Goal: Participate in discussion: Engage in conversation with other users on a specific topic

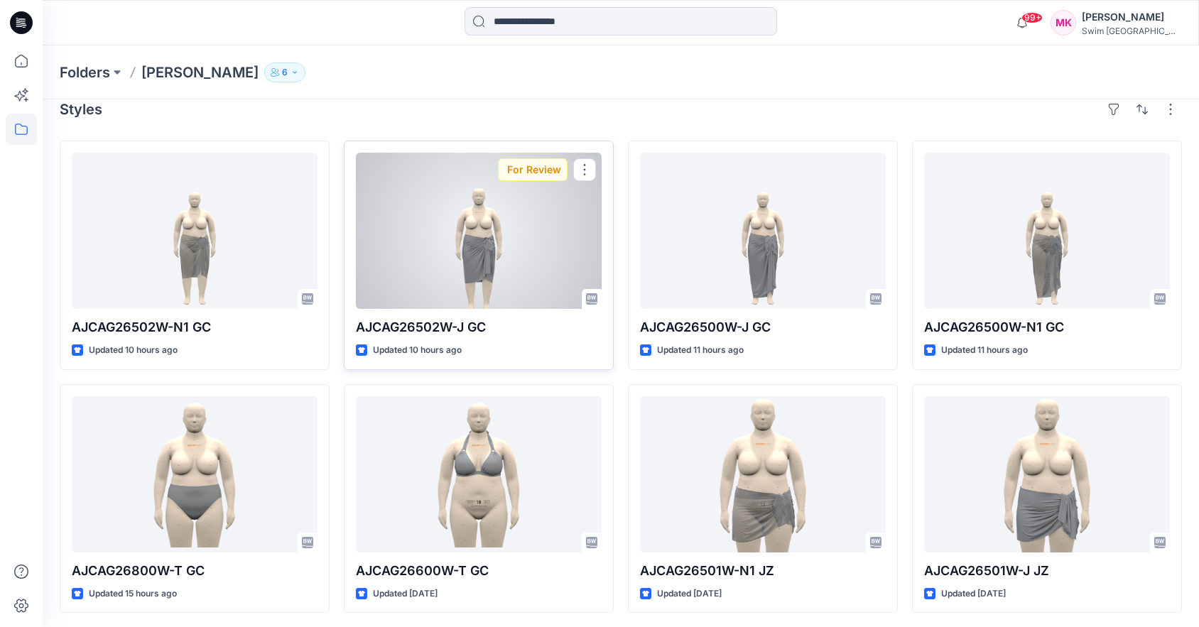
scroll to position [21, 0]
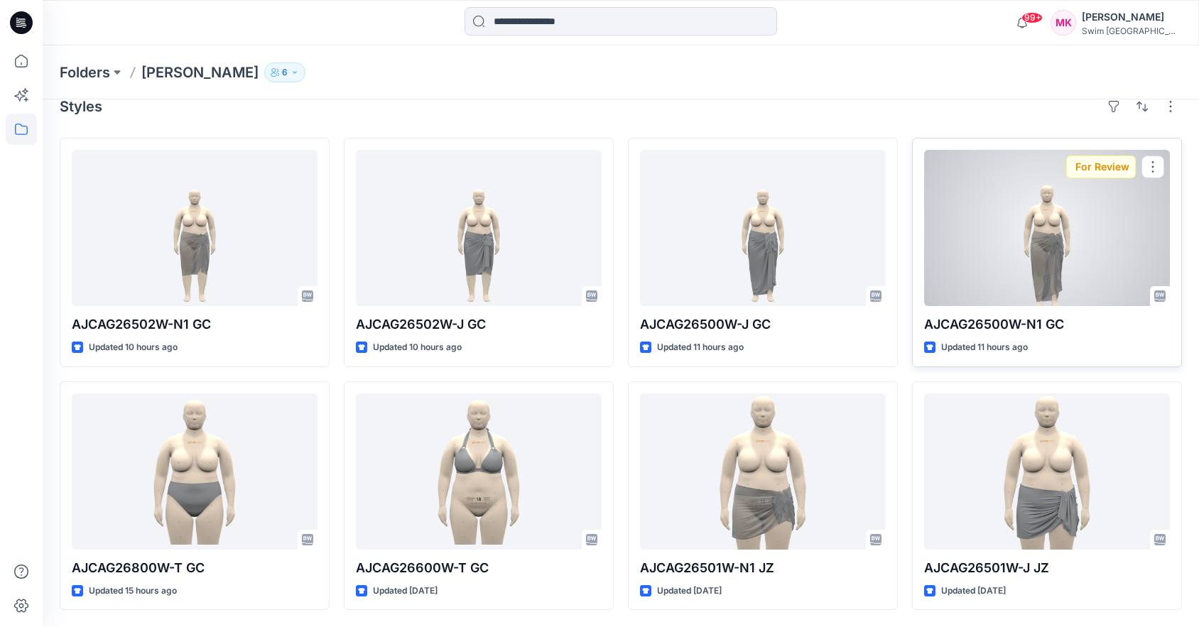
click at [1026, 265] on div at bounding box center [1047, 228] width 246 height 156
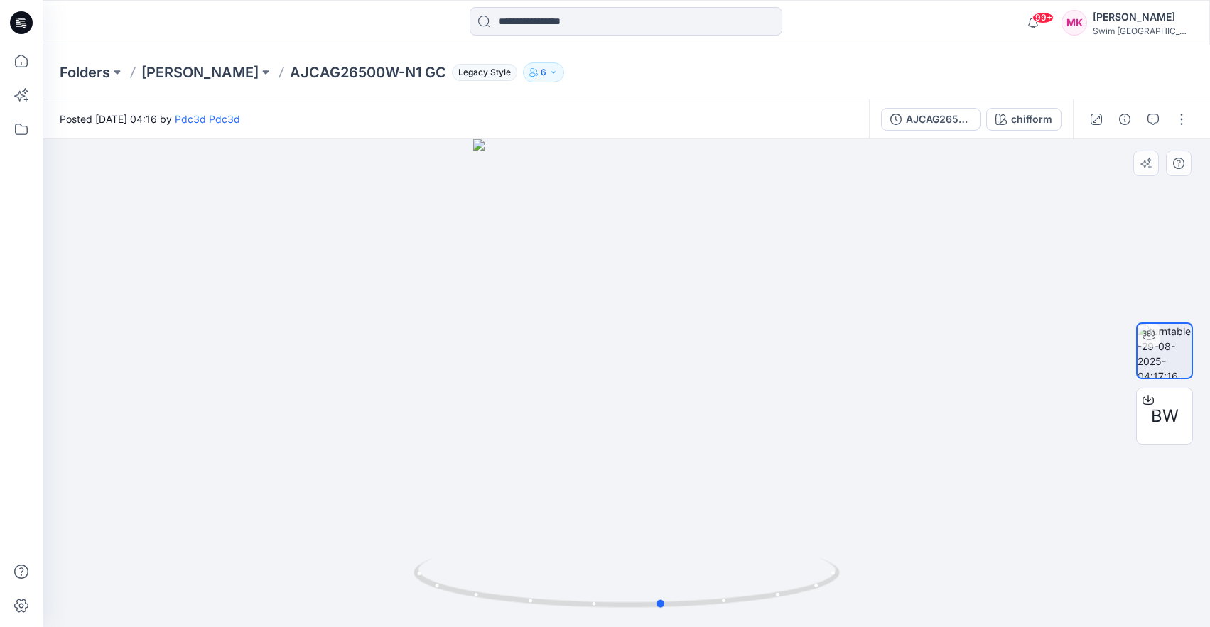
drag, startPoint x: 729, startPoint y: 425, endPoint x: 764, endPoint y: 404, distance: 41.4
click at [764, 404] on div at bounding box center [626, 383] width 1167 height 488
click at [1144, 118] on button "button" at bounding box center [1153, 119] width 23 height 23
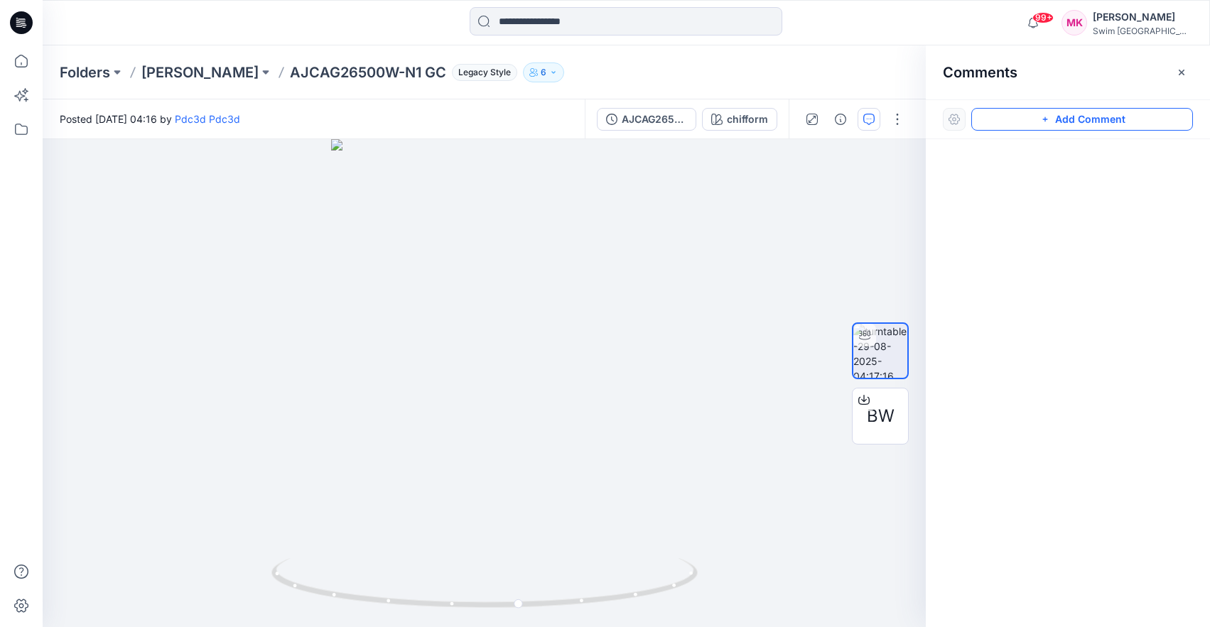
click at [1074, 127] on button "Add Comment" at bounding box center [1082, 119] width 222 height 23
click at [488, 462] on div "1" at bounding box center [484, 383] width 883 height 488
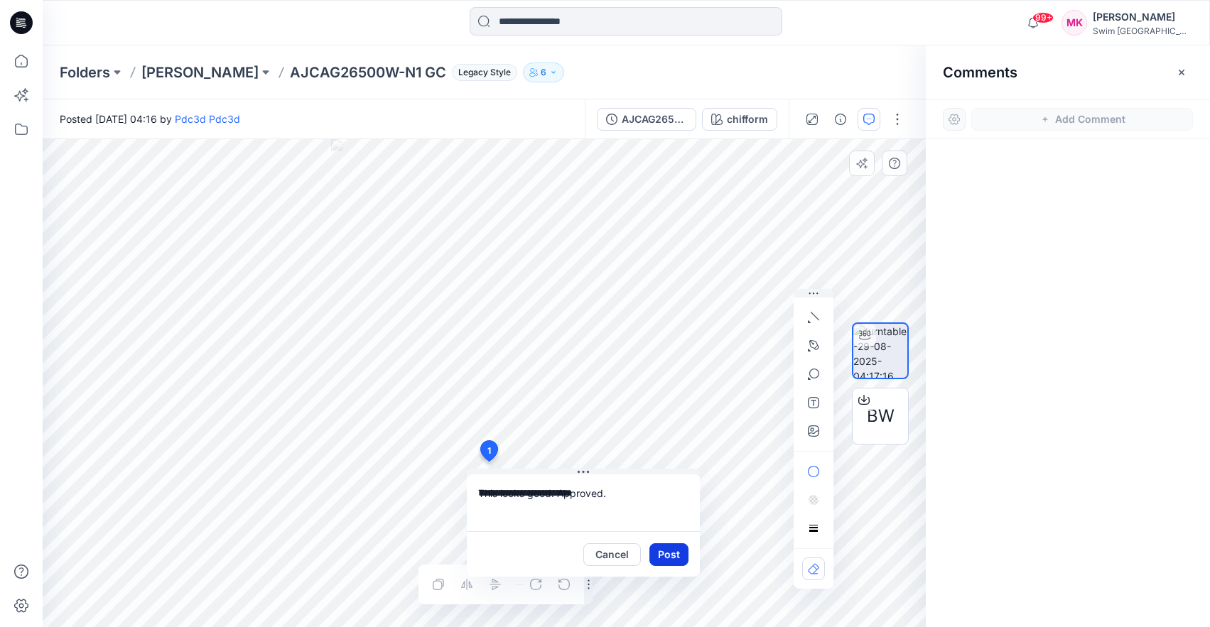
type textarea "**********"
click at [676, 560] on button "Post" at bounding box center [668, 555] width 39 height 23
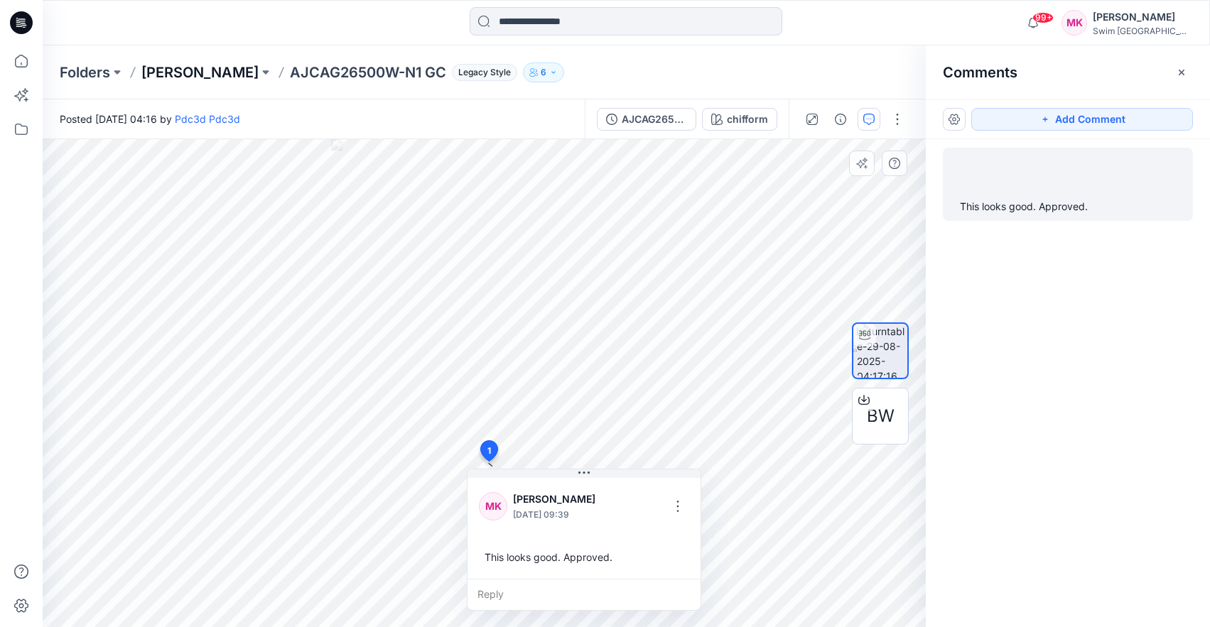
click at [171, 75] on p "[PERSON_NAME]" at bounding box center [199, 73] width 117 height 20
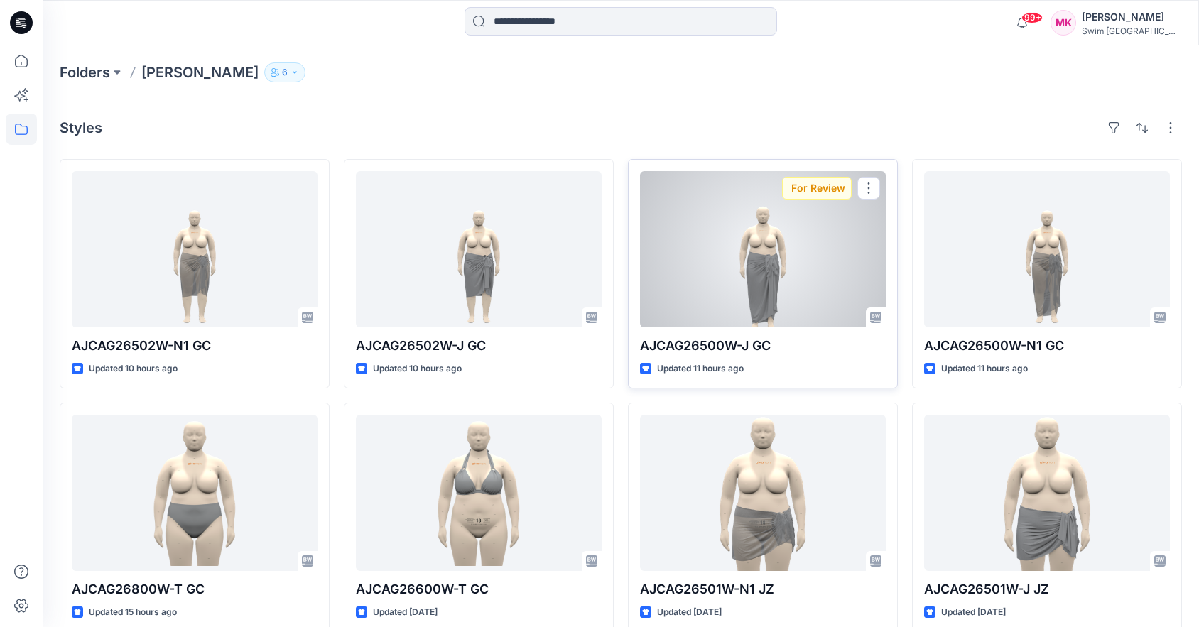
click at [801, 296] on div at bounding box center [763, 249] width 246 height 156
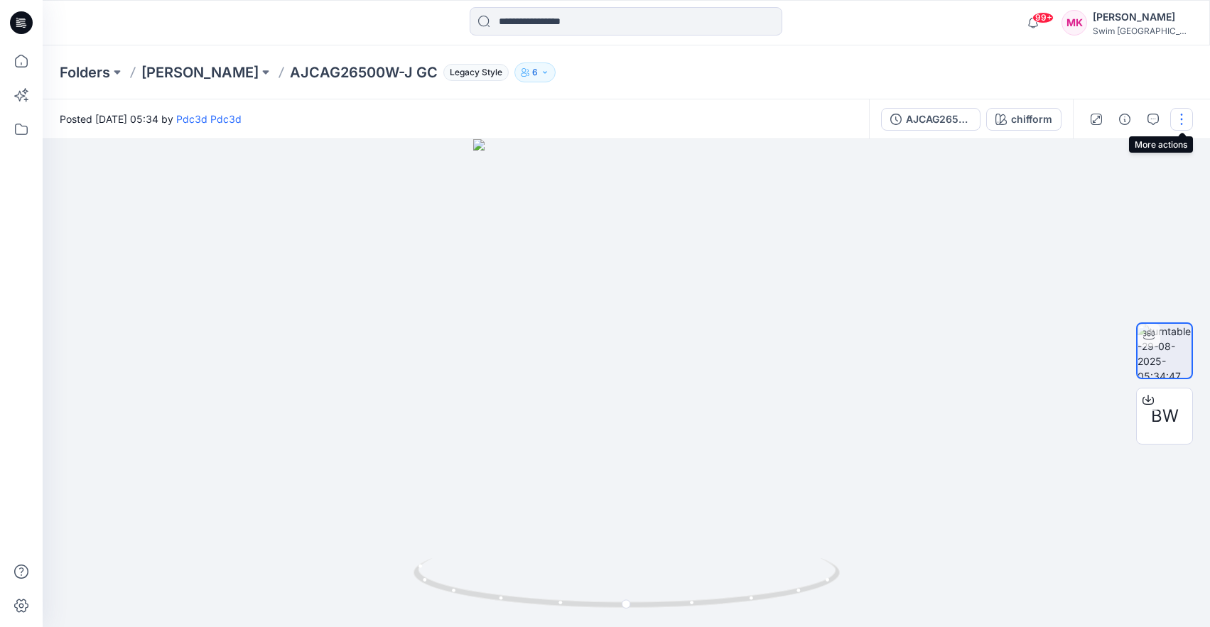
click at [1183, 121] on button "button" at bounding box center [1181, 119] width 23 height 23
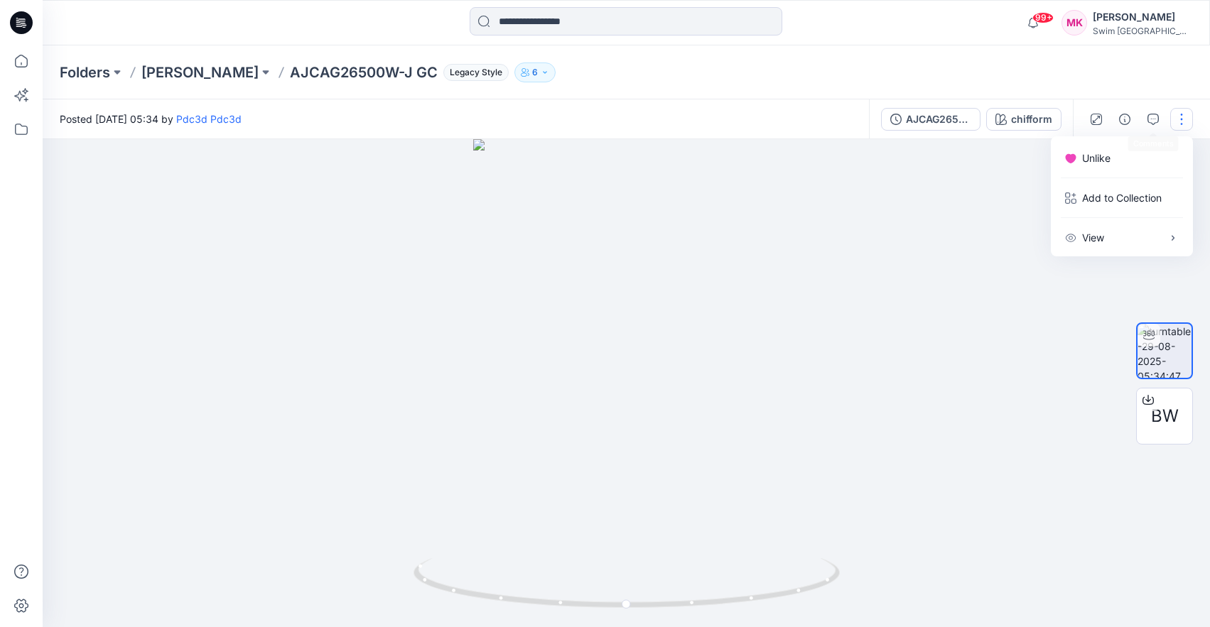
click at [891, 265] on div at bounding box center [626, 383] width 1167 height 488
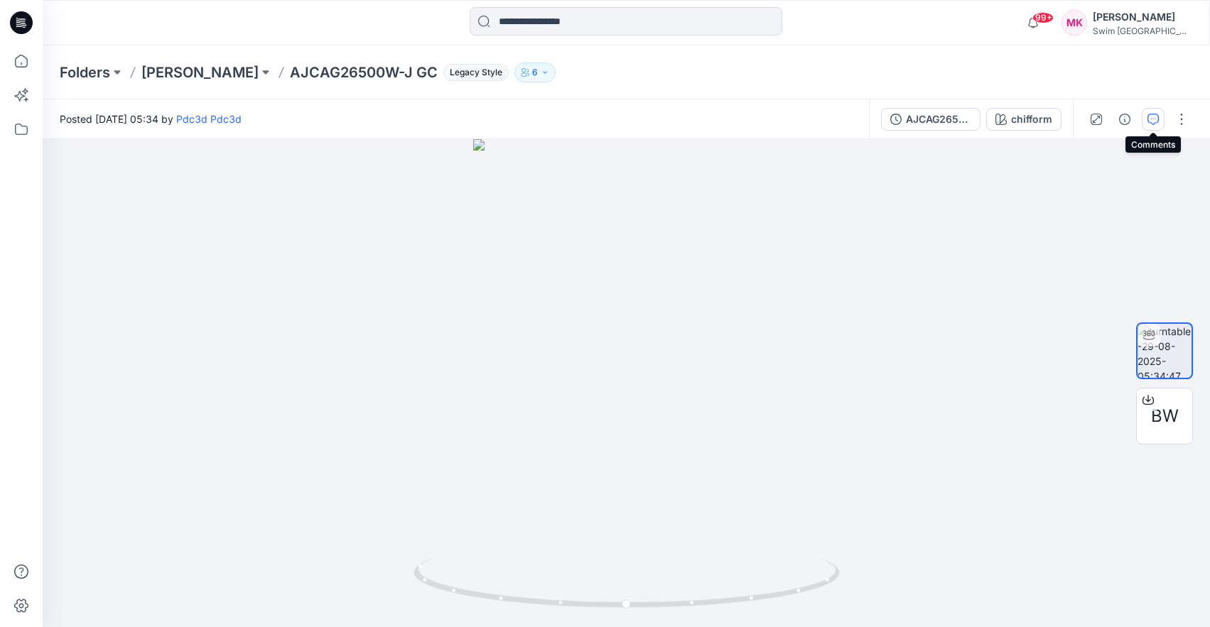
click at [1148, 118] on icon "button" at bounding box center [1152, 119] width 11 height 11
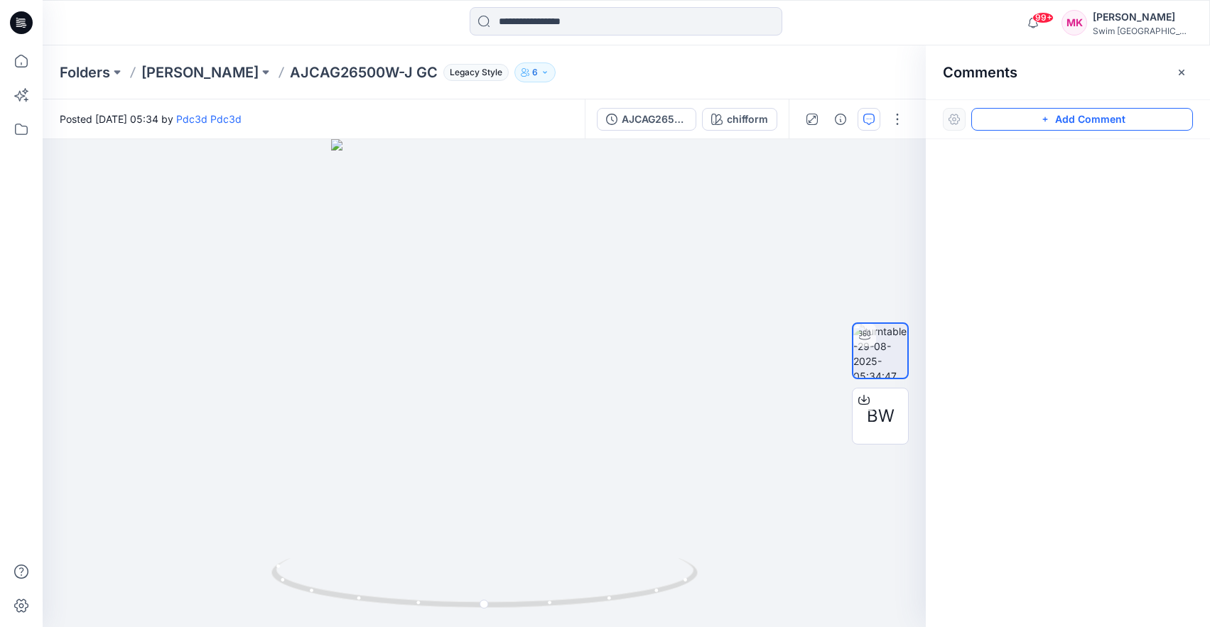
click at [995, 117] on button "Add Comment" at bounding box center [1082, 119] width 222 height 23
click at [500, 454] on div "1" at bounding box center [484, 383] width 883 height 488
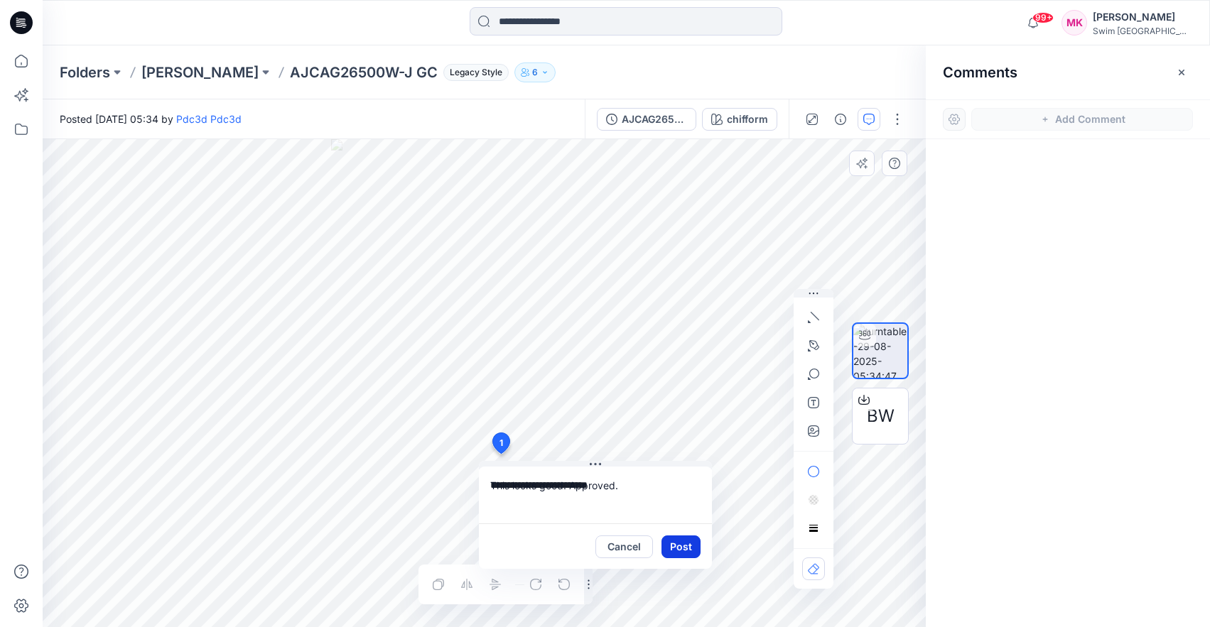
type textarea "**********"
click at [685, 543] on button "Post" at bounding box center [680, 547] width 39 height 23
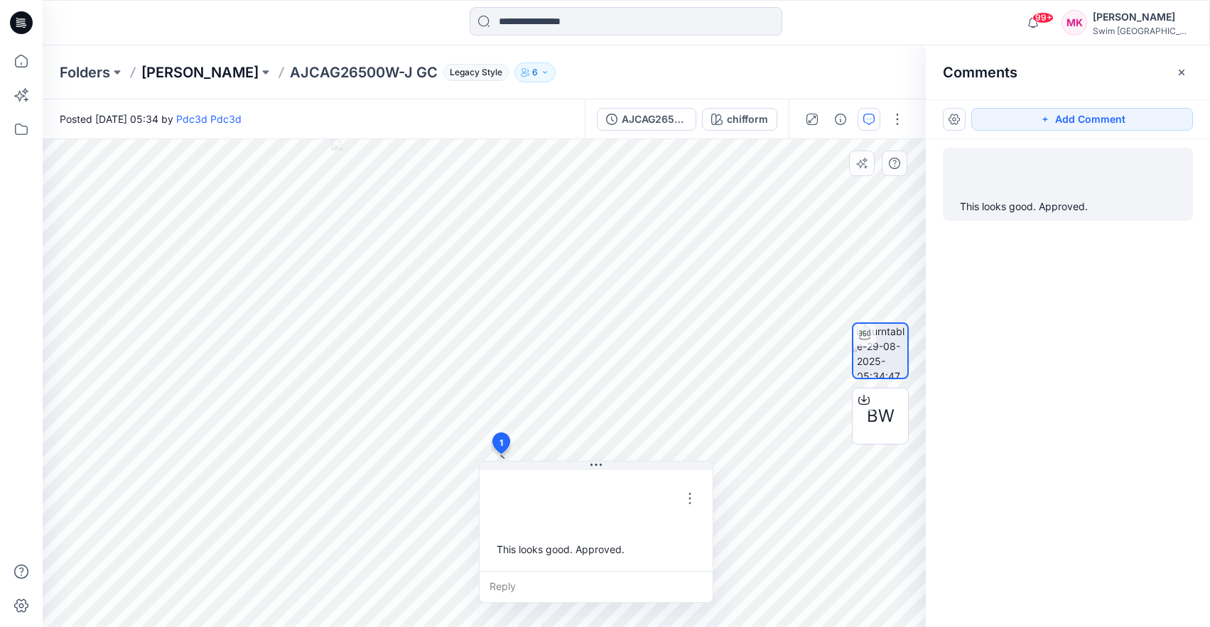
click at [190, 68] on p "[PERSON_NAME]" at bounding box center [199, 73] width 117 height 20
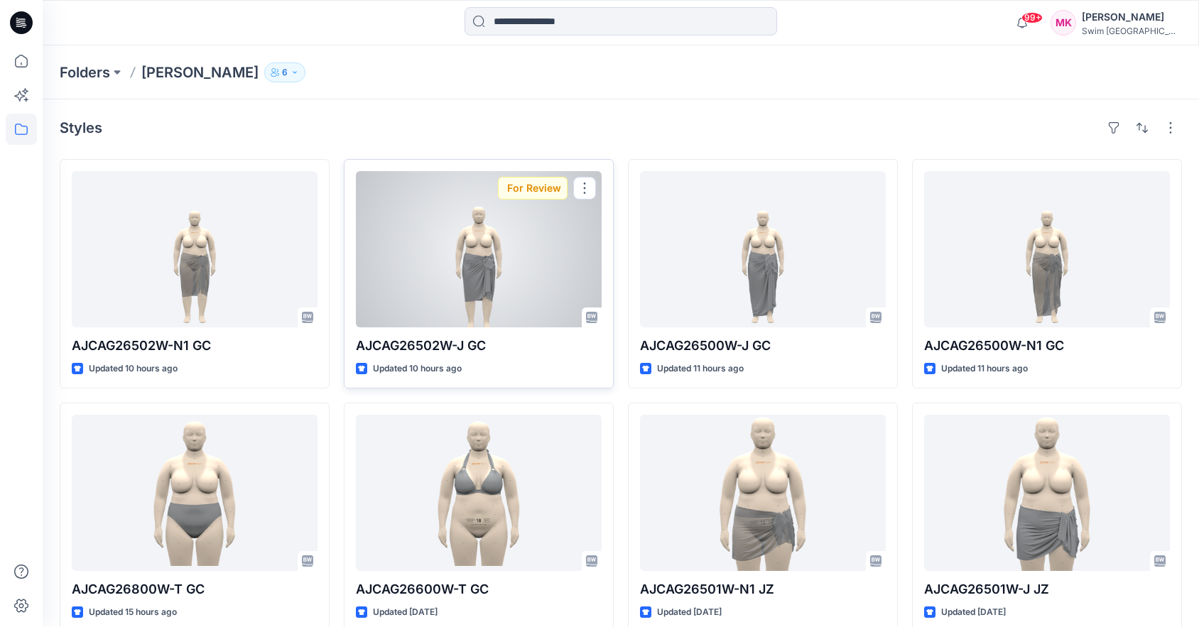
click at [462, 264] on div at bounding box center [479, 249] width 246 height 156
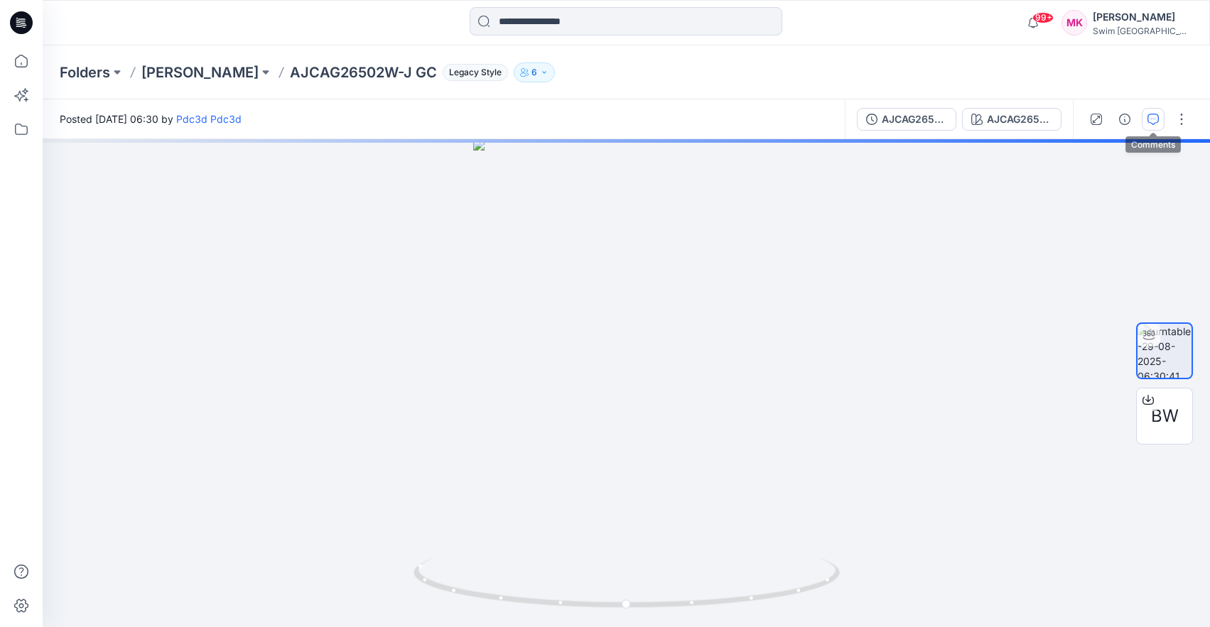
click at [1155, 118] on icon "button" at bounding box center [1153, 118] width 5 height 1
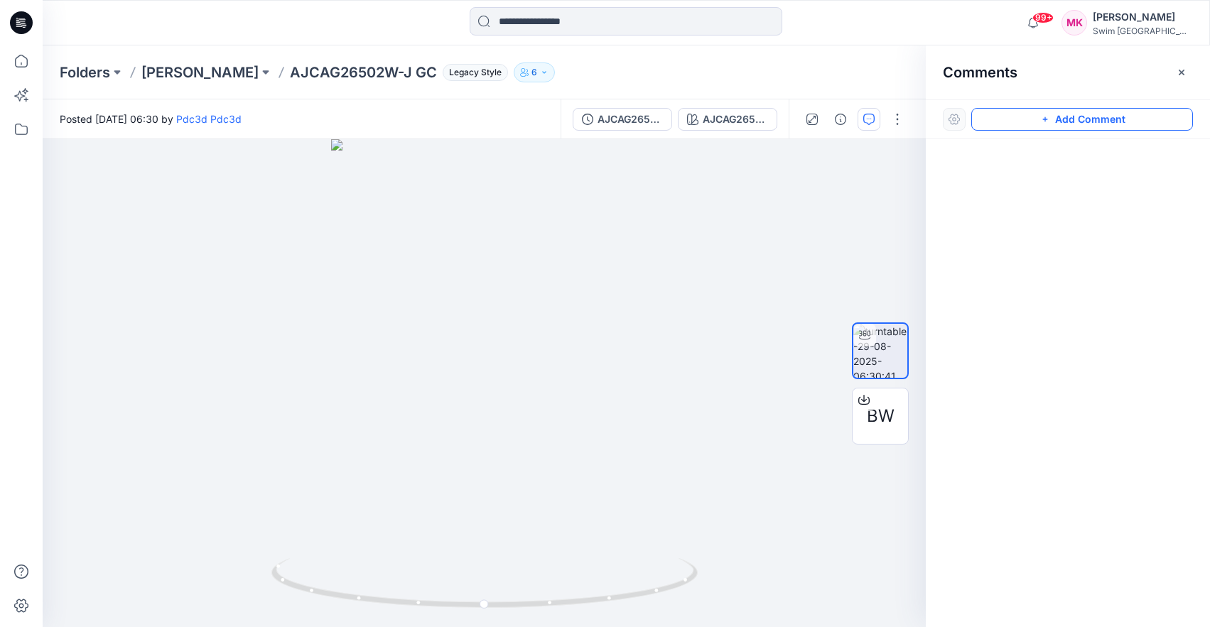
click at [1050, 119] on icon "button" at bounding box center [1044, 119] width 11 height 11
click at [504, 435] on div "1" at bounding box center [484, 383] width 883 height 488
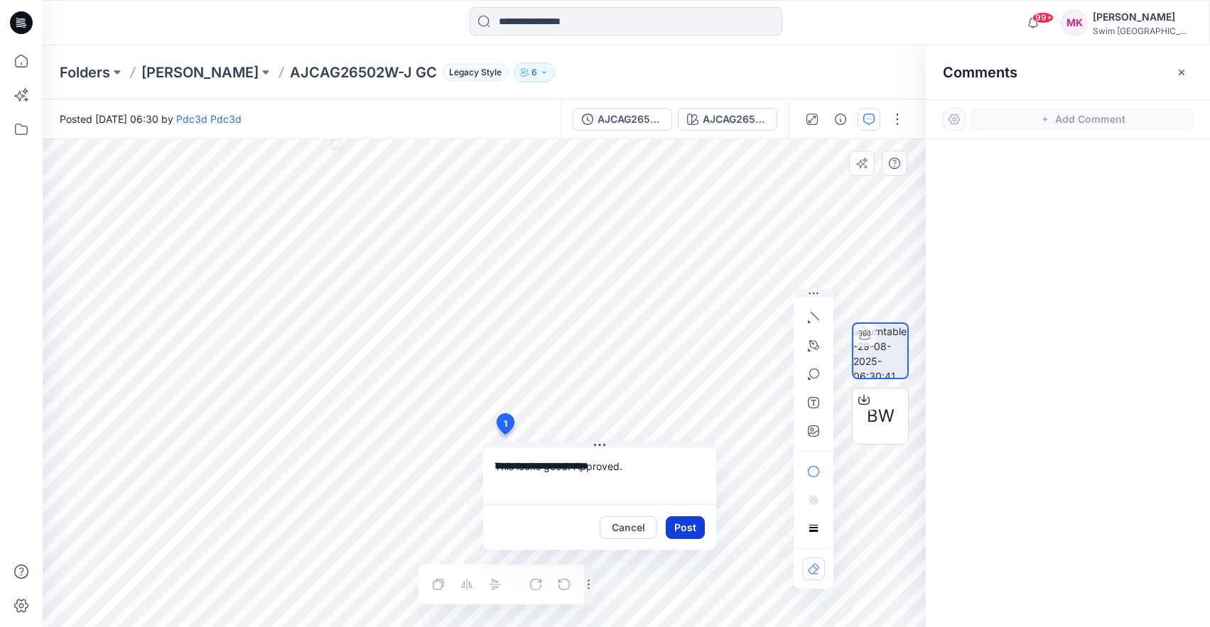
type textarea "**********"
click at [681, 529] on button "Post" at bounding box center [685, 528] width 39 height 23
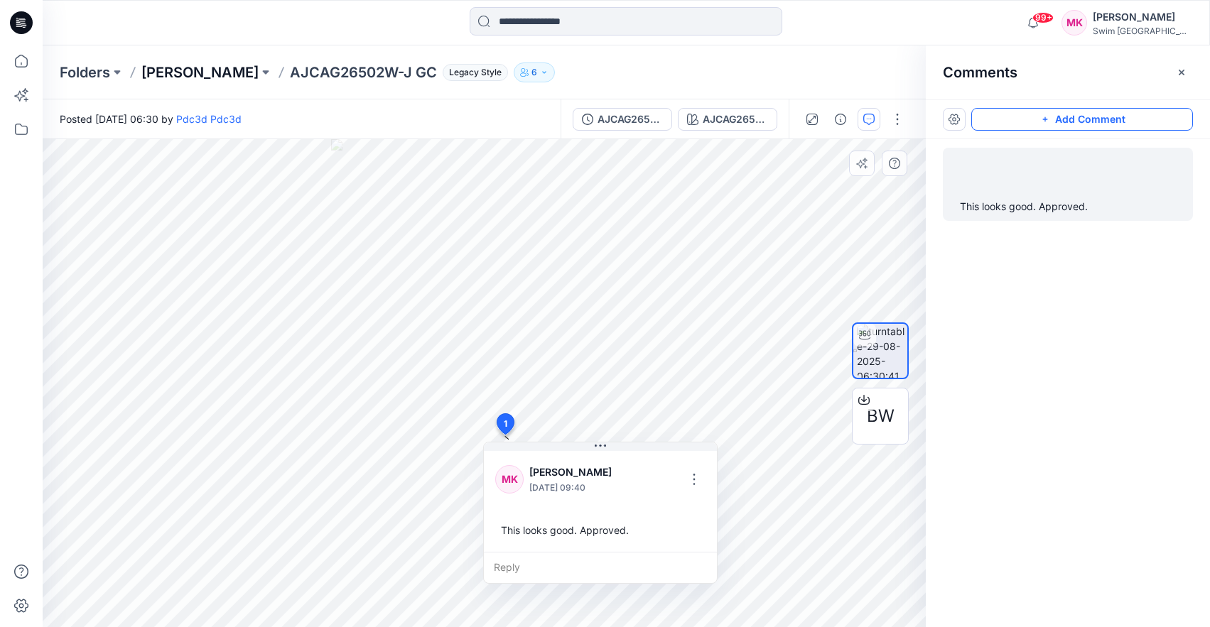
click at [185, 69] on p "[PERSON_NAME]" at bounding box center [199, 73] width 117 height 20
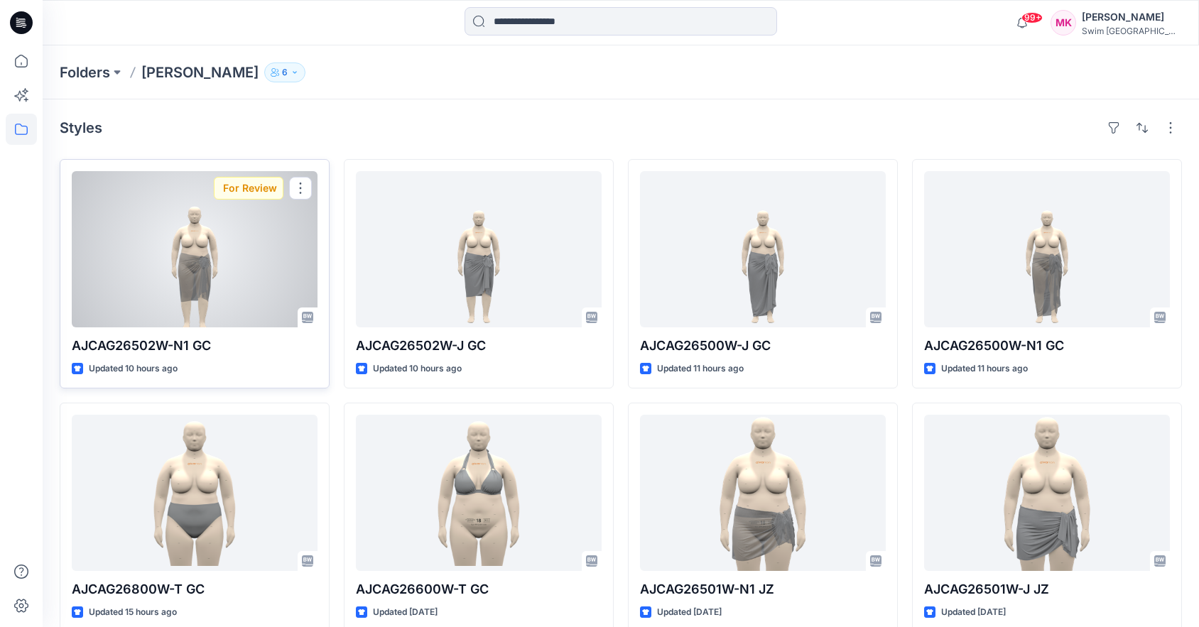
click at [280, 245] on div at bounding box center [195, 249] width 246 height 156
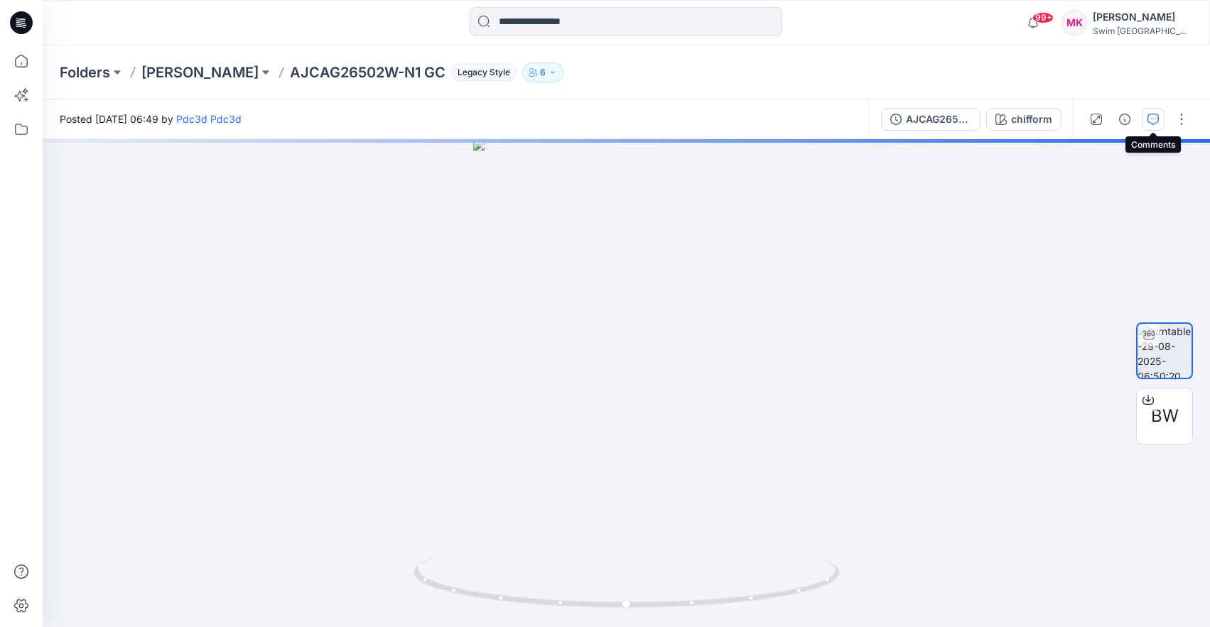
click at [1143, 117] on button "button" at bounding box center [1153, 119] width 23 height 23
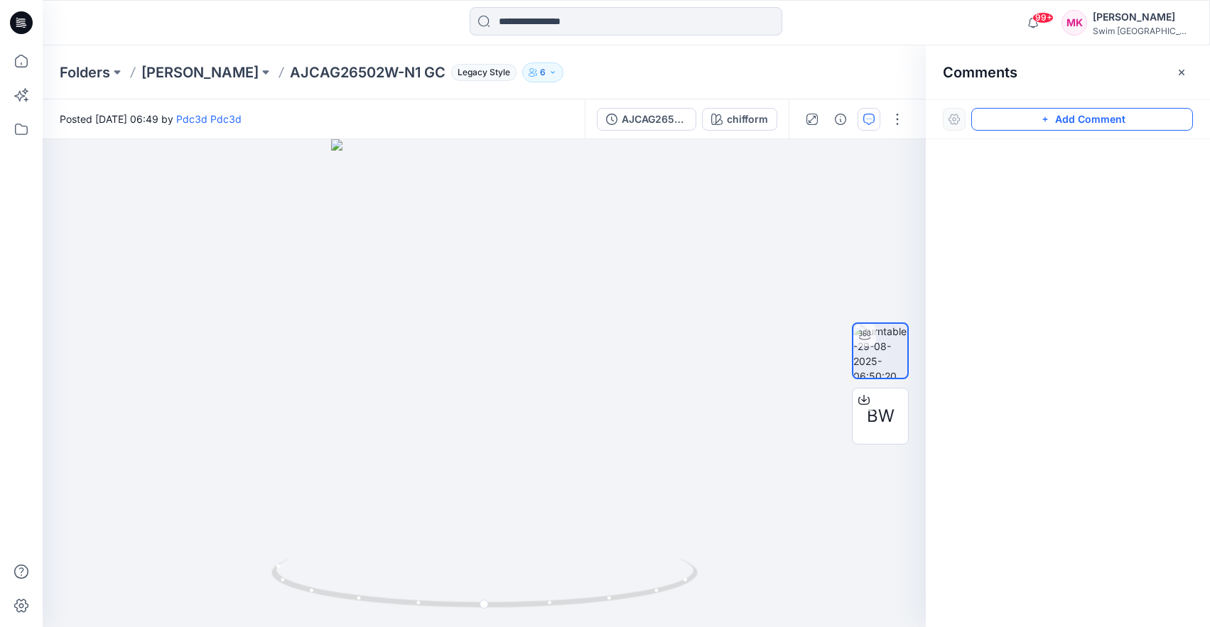
click at [1118, 123] on button "Add Comment" at bounding box center [1082, 119] width 222 height 23
click at [523, 415] on div "1" at bounding box center [484, 383] width 883 height 488
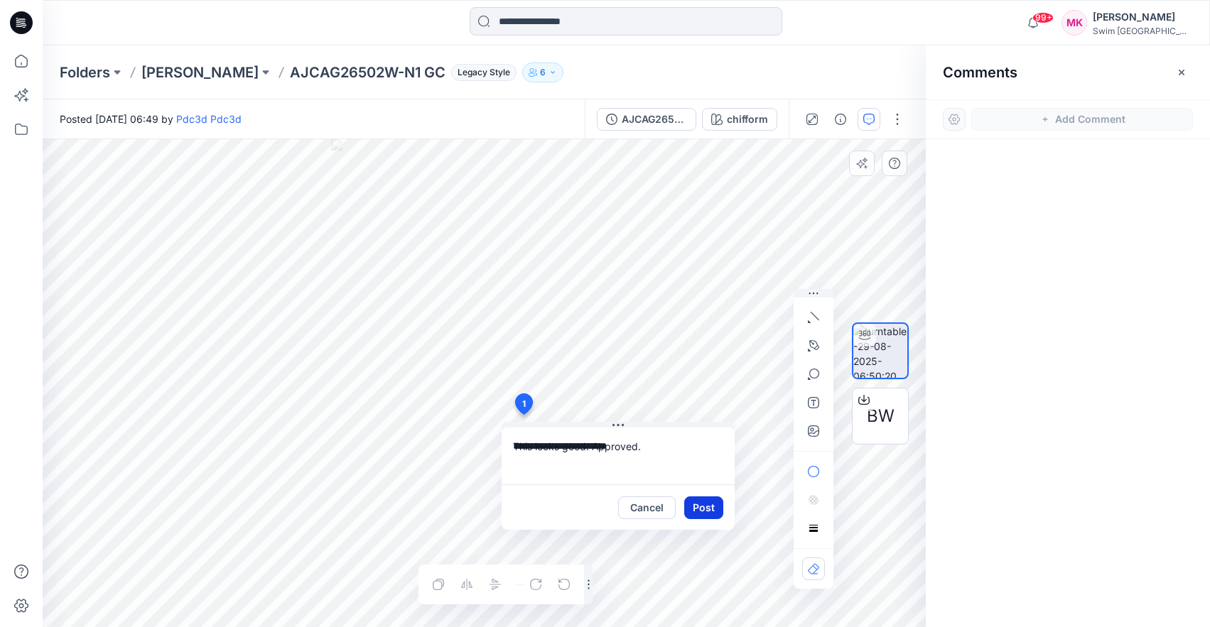
type textarea "**********"
click at [717, 510] on button "Post" at bounding box center [703, 508] width 39 height 23
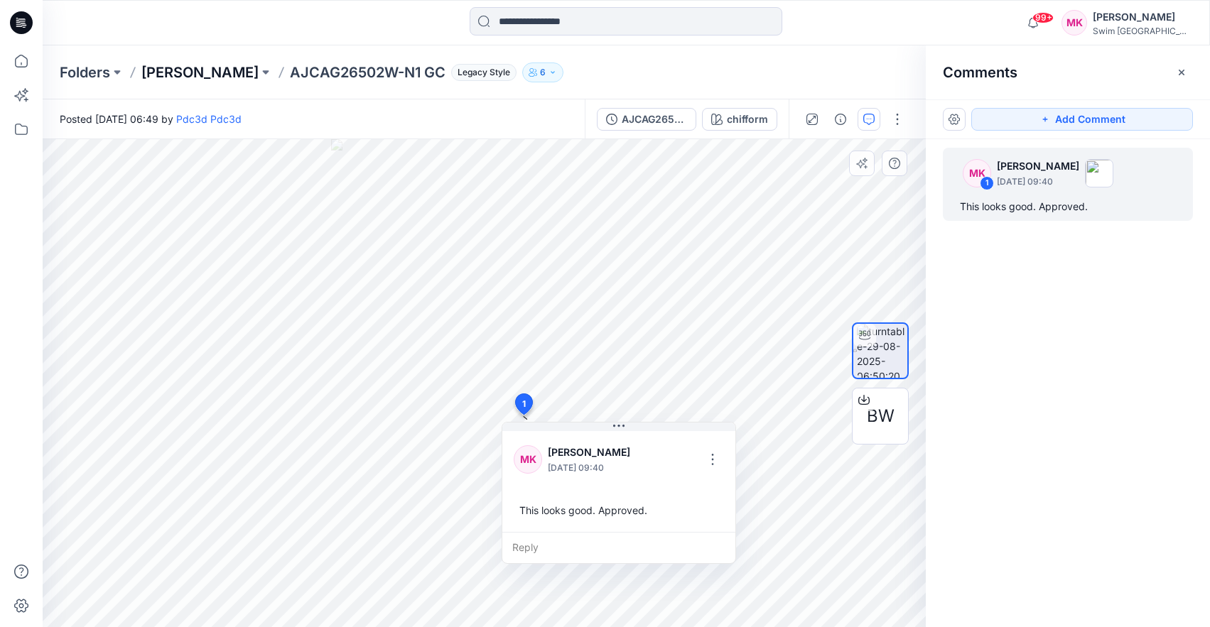
click at [172, 70] on p "[PERSON_NAME]" at bounding box center [199, 73] width 117 height 20
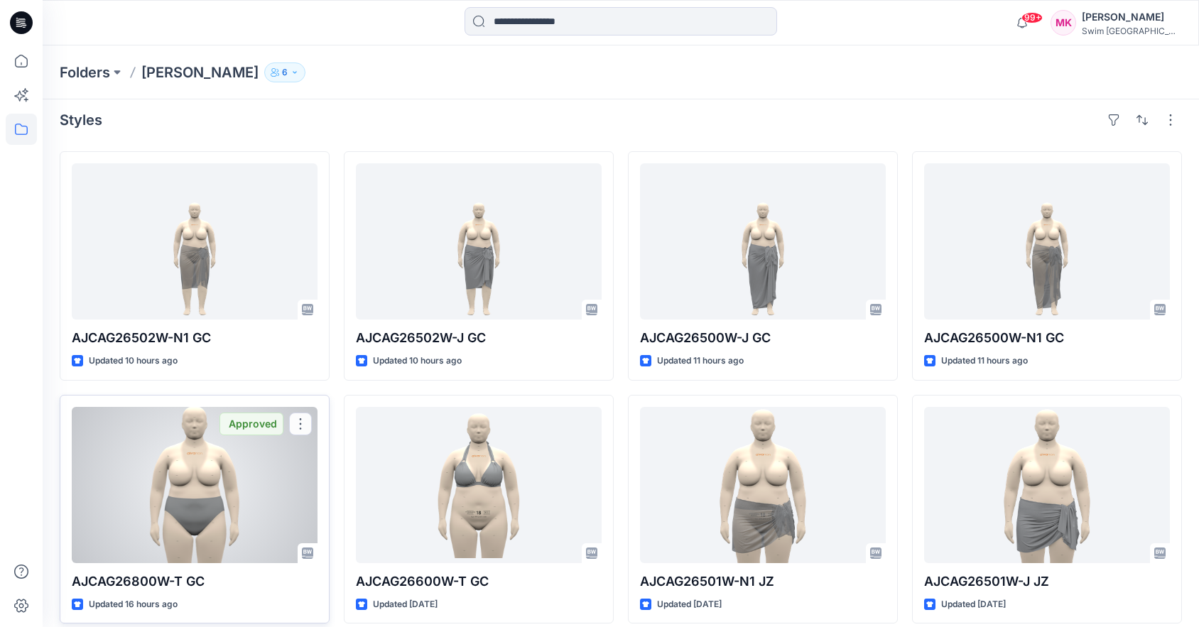
scroll to position [21, 0]
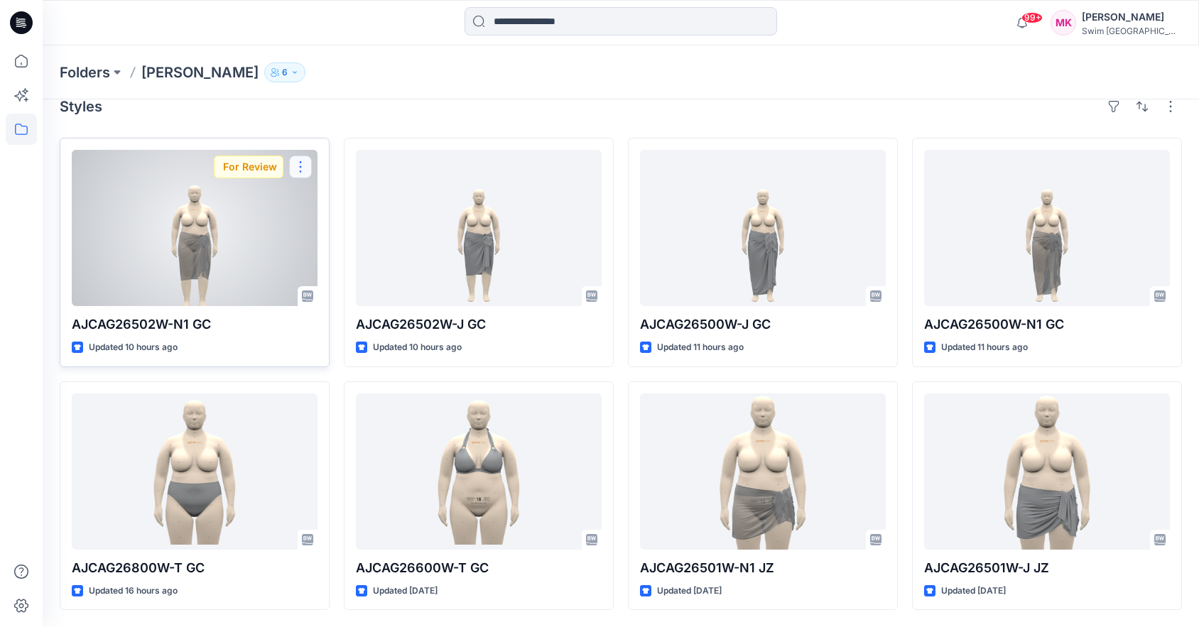
click at [301, 161] on button "button" at bounding box center [300, 167] width 23 height 23
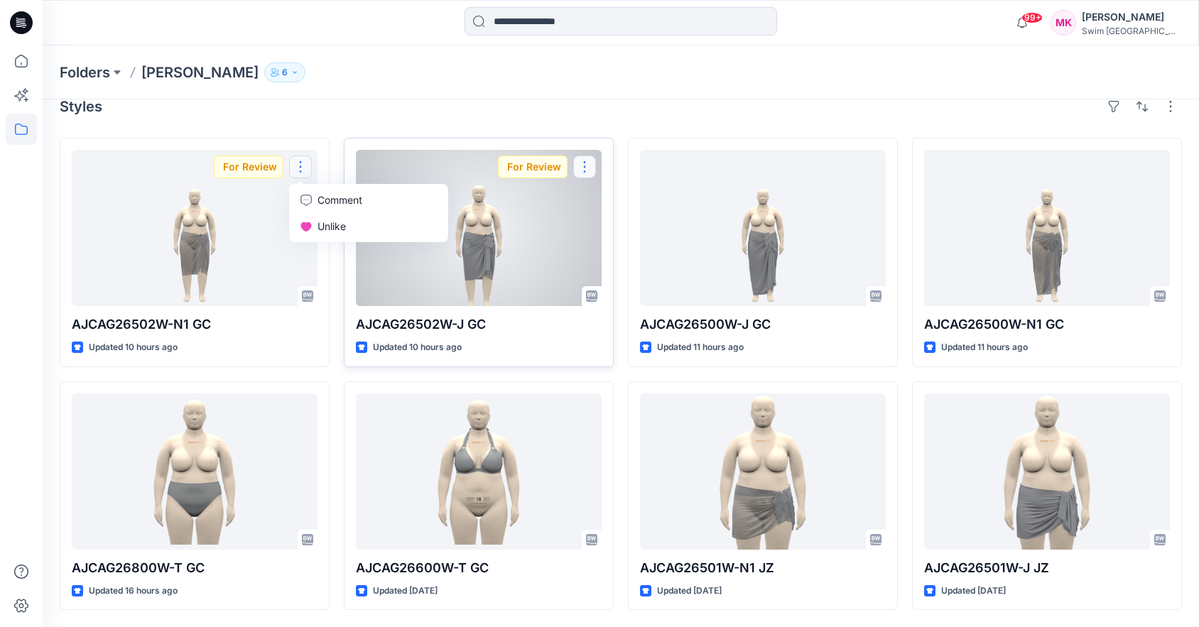
click at [583, 166] on button "button" at bounding box center [584, 167] width 23 height 23
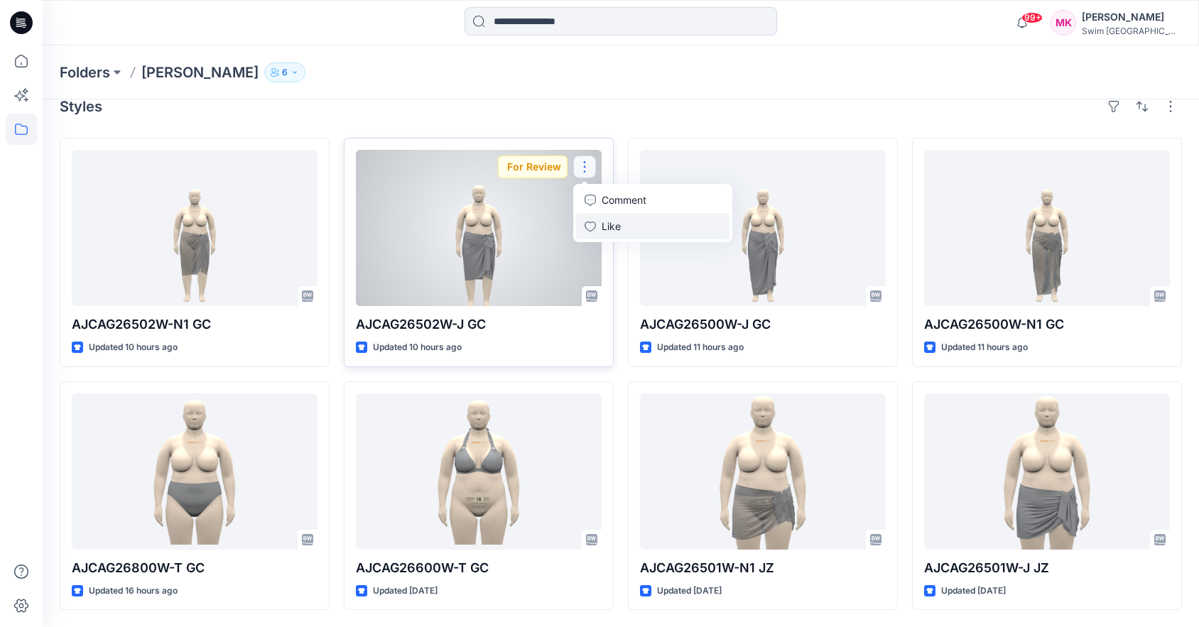
click at [591, 227] on icon "button" at bounding box center [590, 226] width 11 height 11
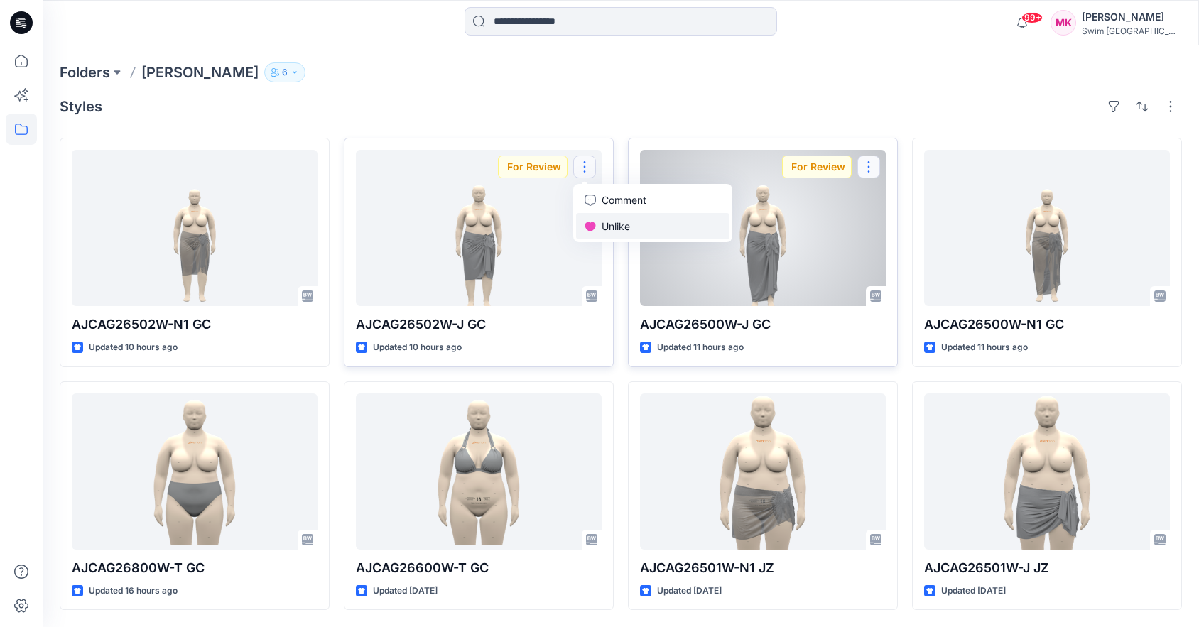
click at [870, 163] on button "button" at bounding box center [869, 167] width 23 height 23
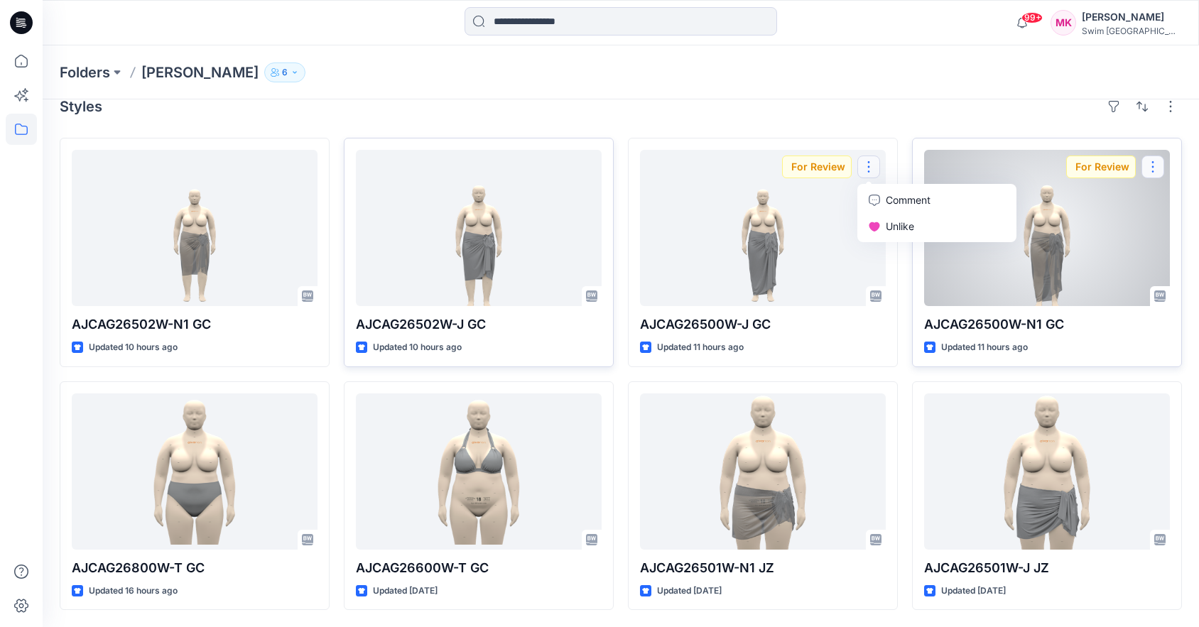
click at [1150, 164] on button "button" at bounding box center [1153, 167] width 23 height 23
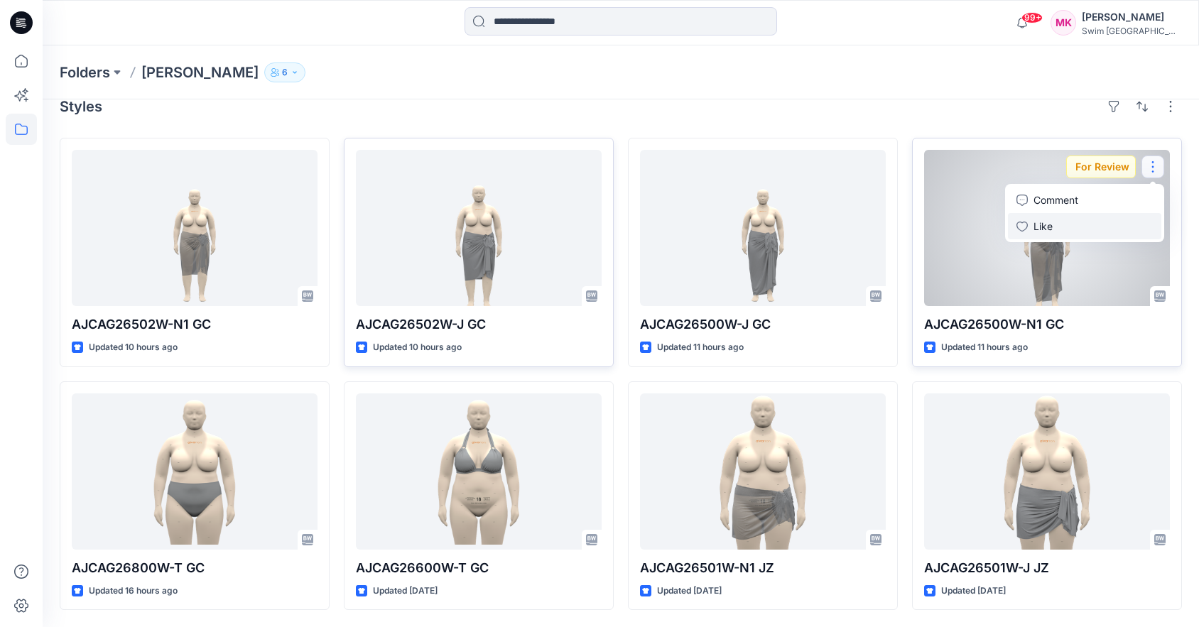
click at [1054, 225] on button "Like" at bounding box center [1084, 226] width 153 height 26
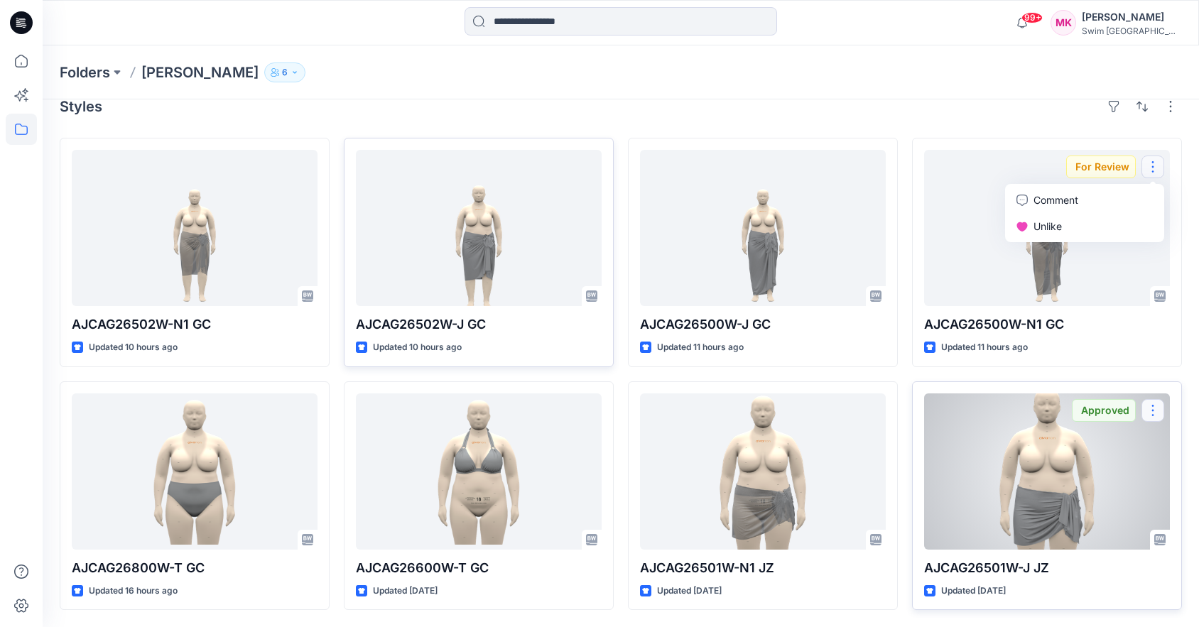
click at [1150, 417] on button "button" at bounding box center [1153, 410] width 23 height 23
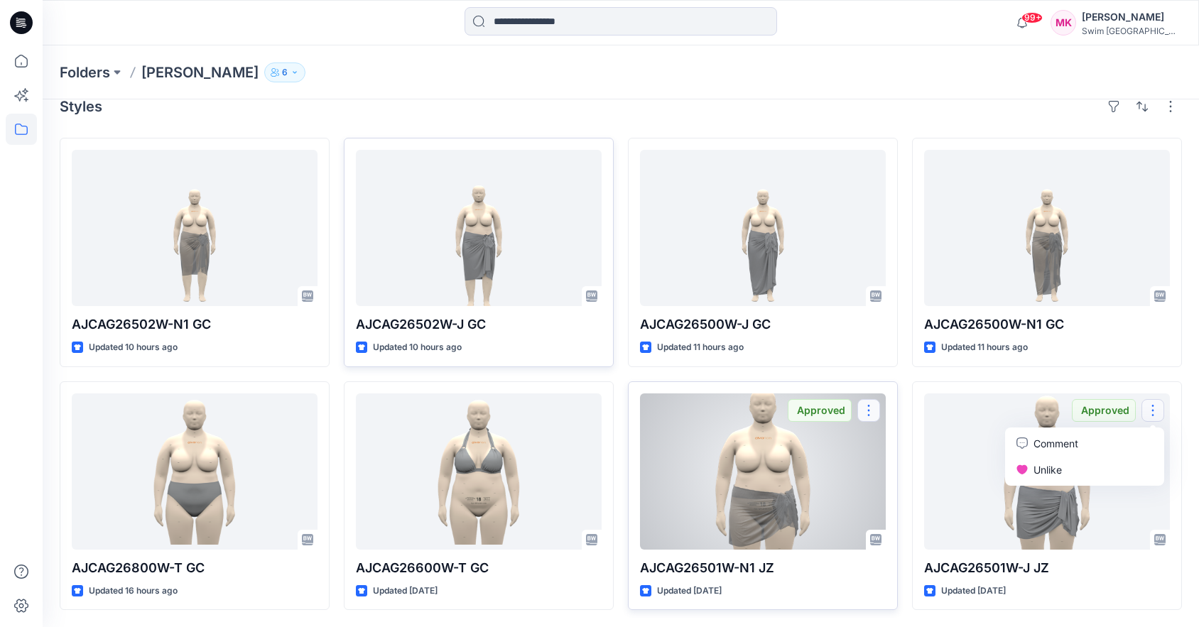
click at [869, 411] on button "button" at bounding box center [869, 410] width 23 height 23
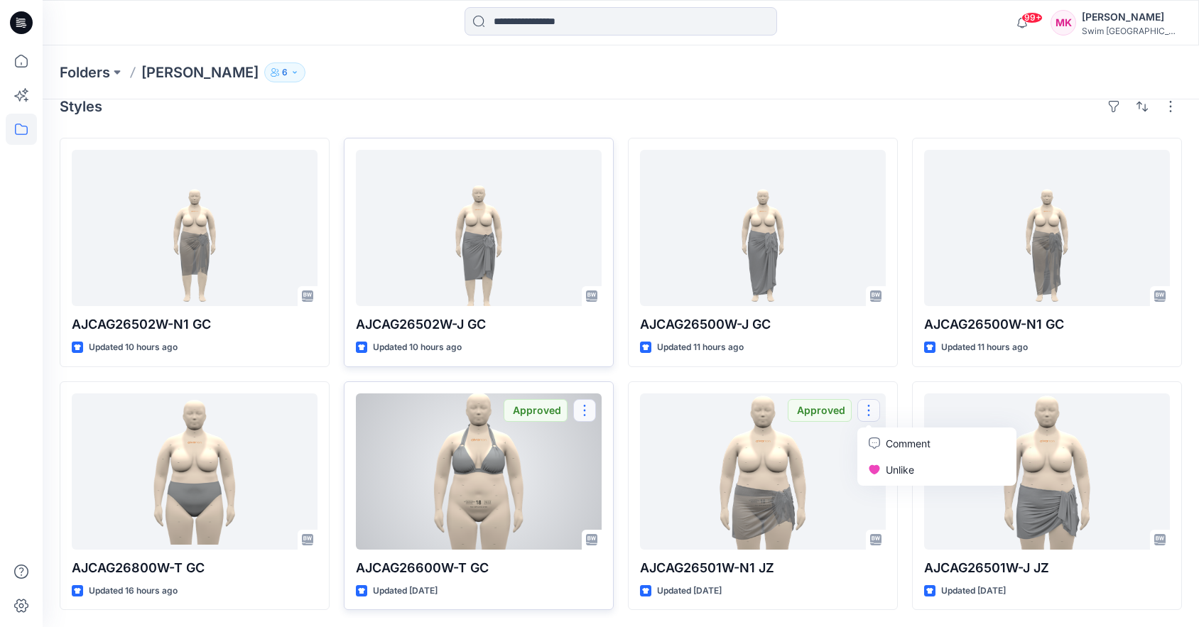
click at [584, 413] on button "button" at bounding box center [584, 410] width 23 height 23
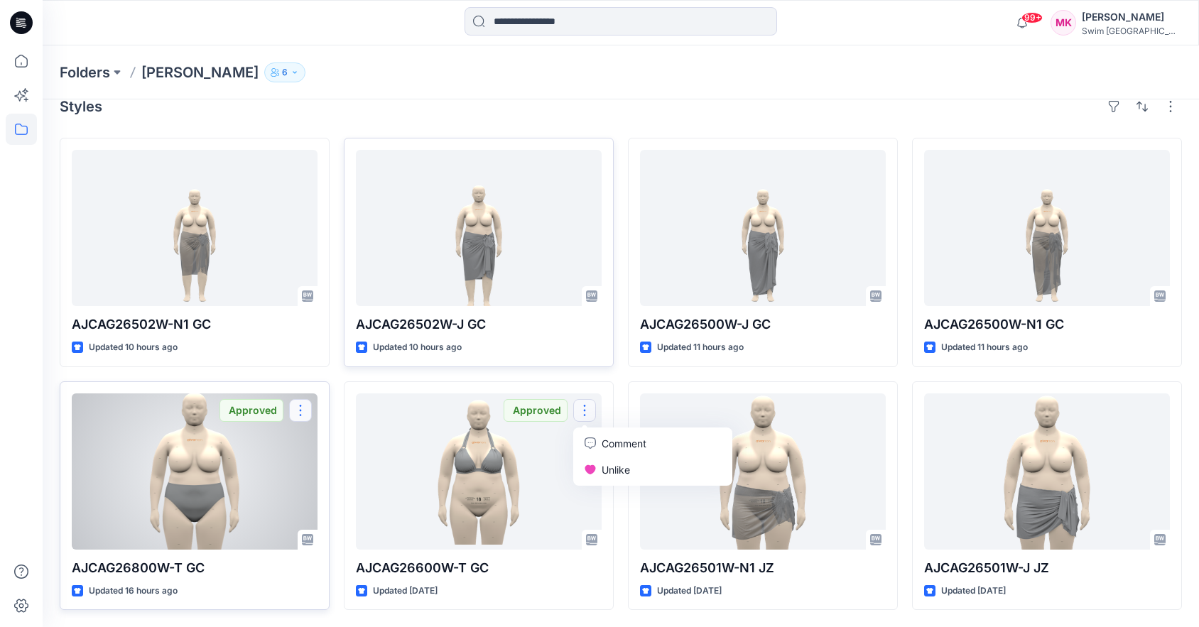
click at [303, 411] on button "button" at bounding box center [300, 410] width 23 height 23
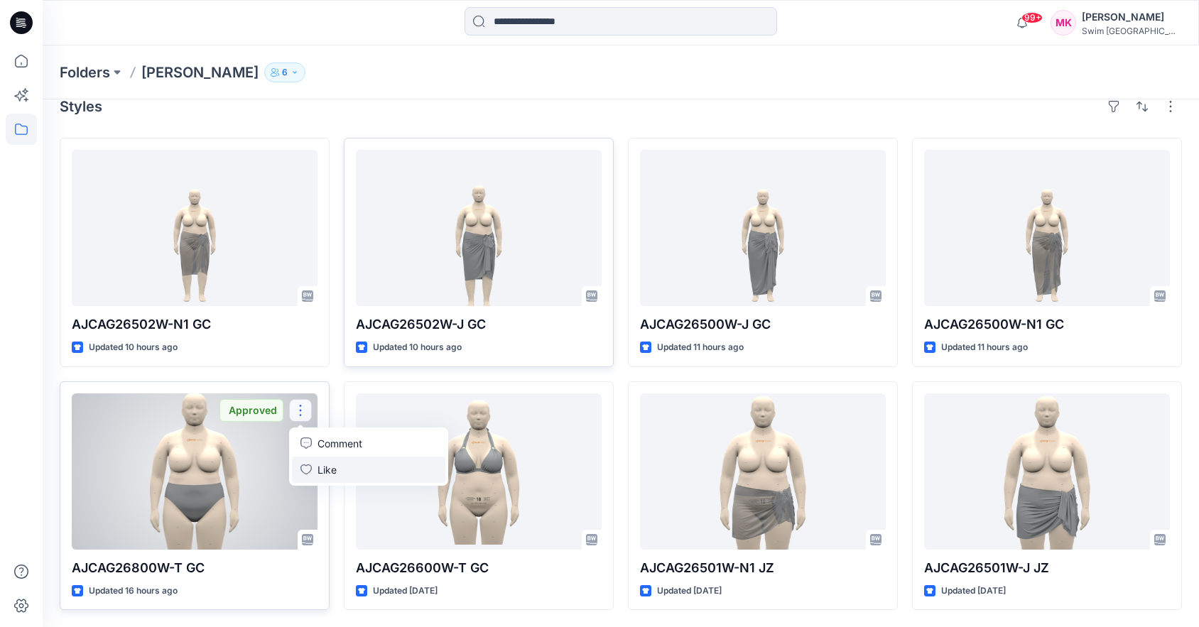
click at [328, 469] on p "Like" at bounding box center [327, 470] width 19 height 15
